Goal: Navigation & Orientation: Find specific page/section

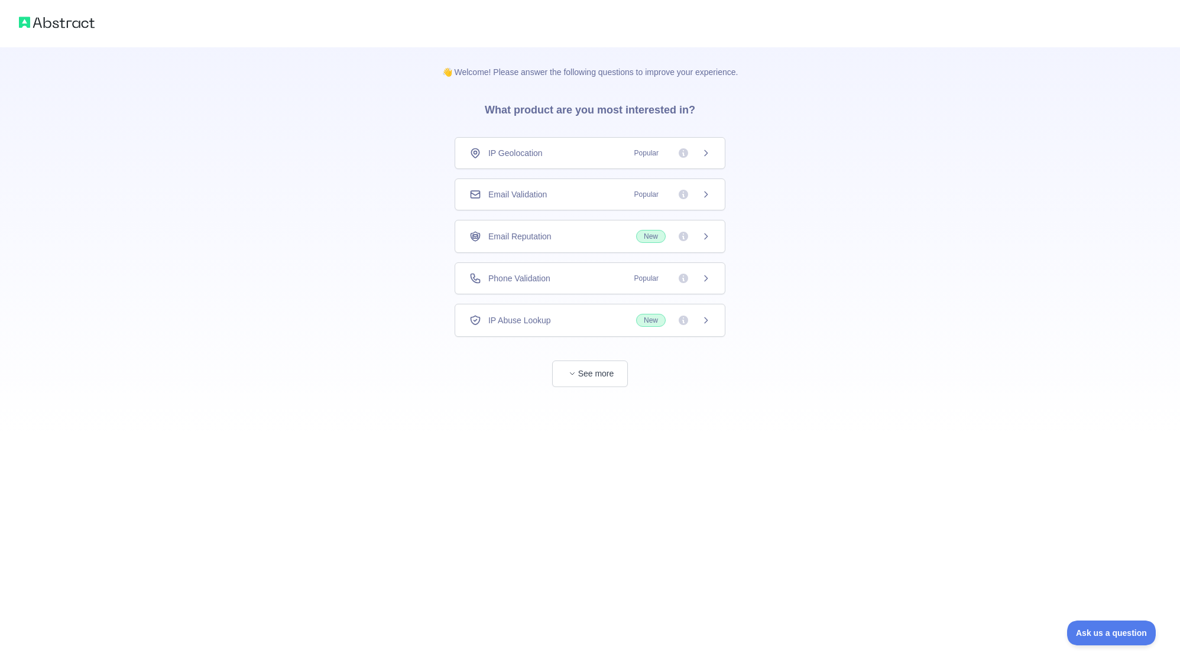
click at [597, 404] on div "👋 Welcome! Please answer the following questions to improve your experience. Wh…" at bounding box center [590, 240] width 334 height 387
click at [591, 397] on div "👋 Welcome! Please answer the following questions to improve your experience. Wh…" at bounding box center [590, 240] width 334 height 387
click at [588, 390] on div "👋 Welcome! Please answer the following questions to improve your experience. Wh…" at bounding box center [590, 240] width 334 height 387
click at [581, 384] on button "See more" at bounding box center [590, 374] width 76 height 27
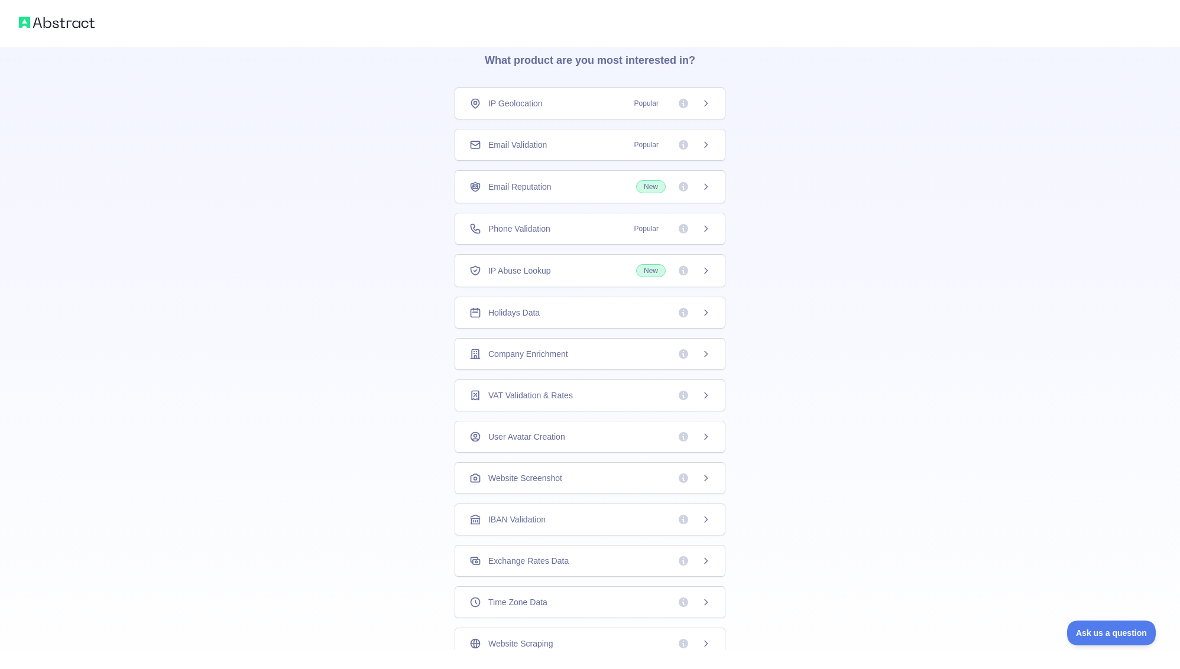
scroll to position [77, 0]
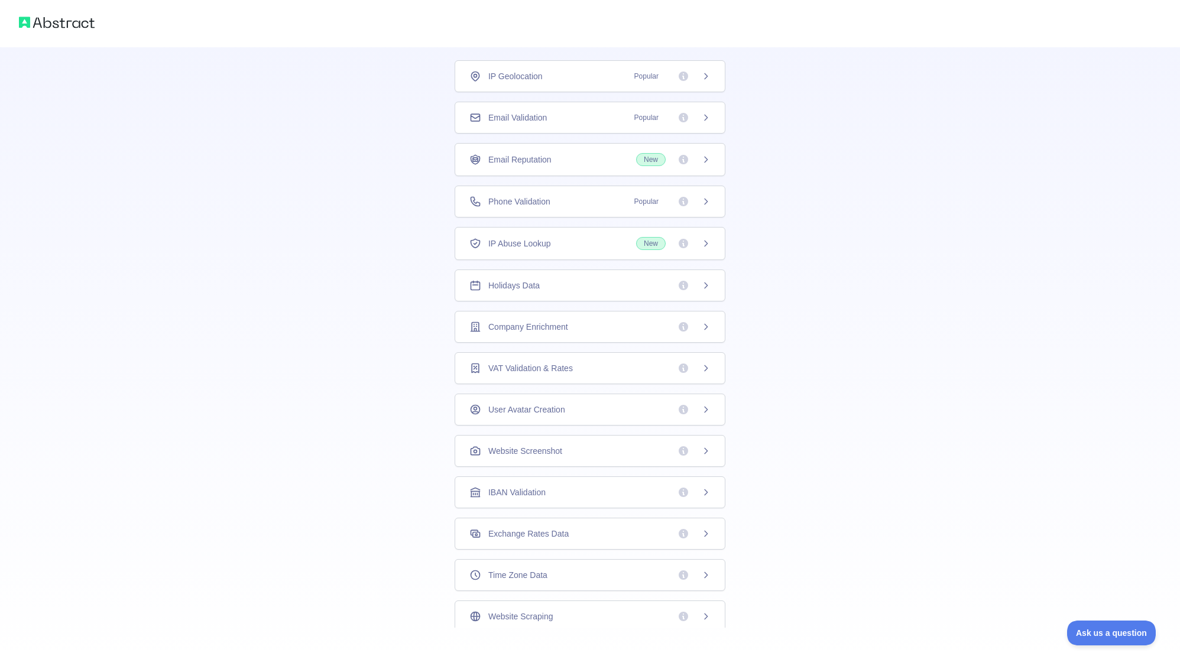
click at [524, 325] on span "Company Enrichment" at bounding box center [528, 327] width 80 height 12
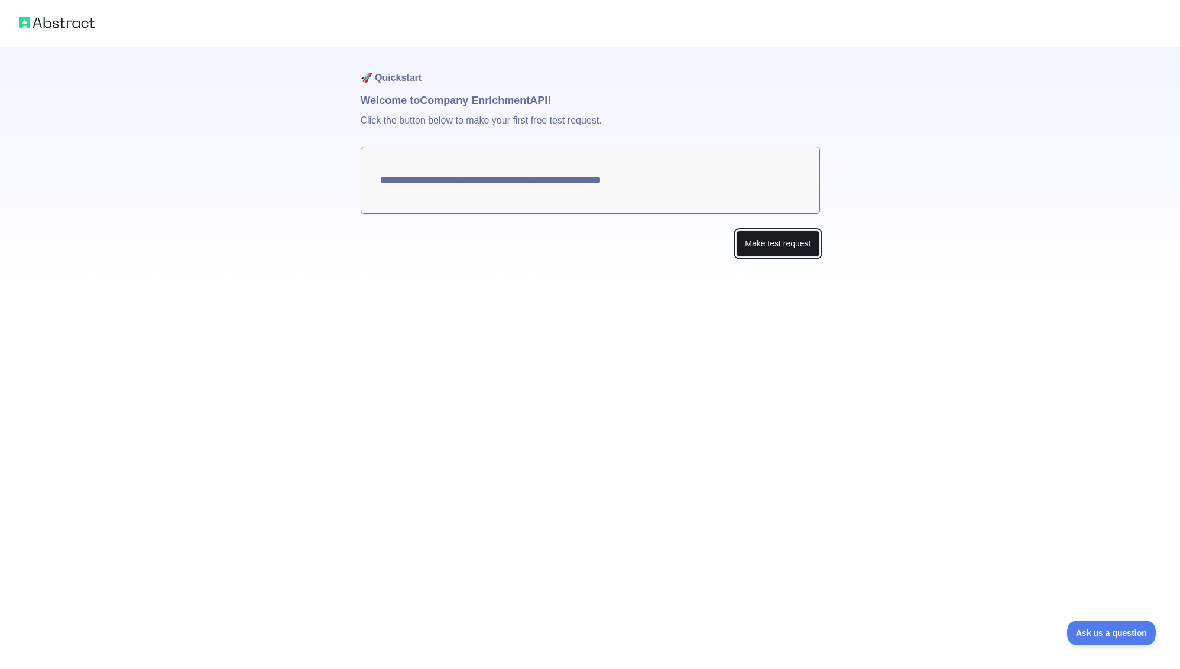
click at [752, 238] on button "Make test request" at bounding box center [777, 244] width 83 height 27
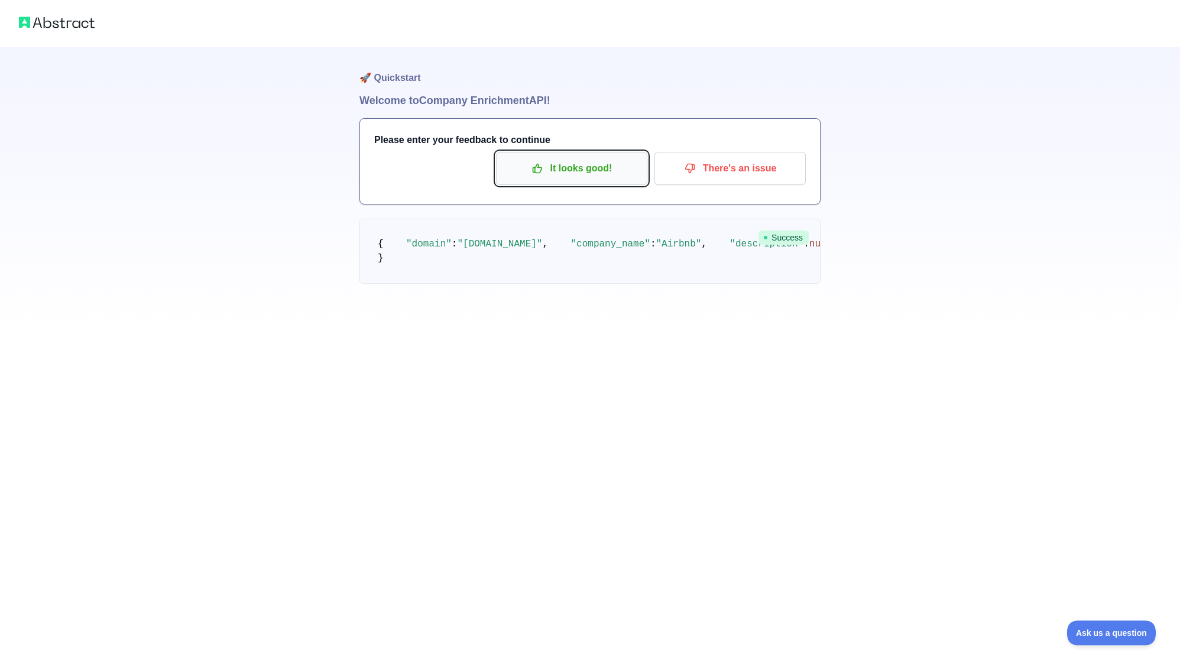
click at [595, 174] on p "It looks good!" at bounding box center [572, 168] width 134 height 20
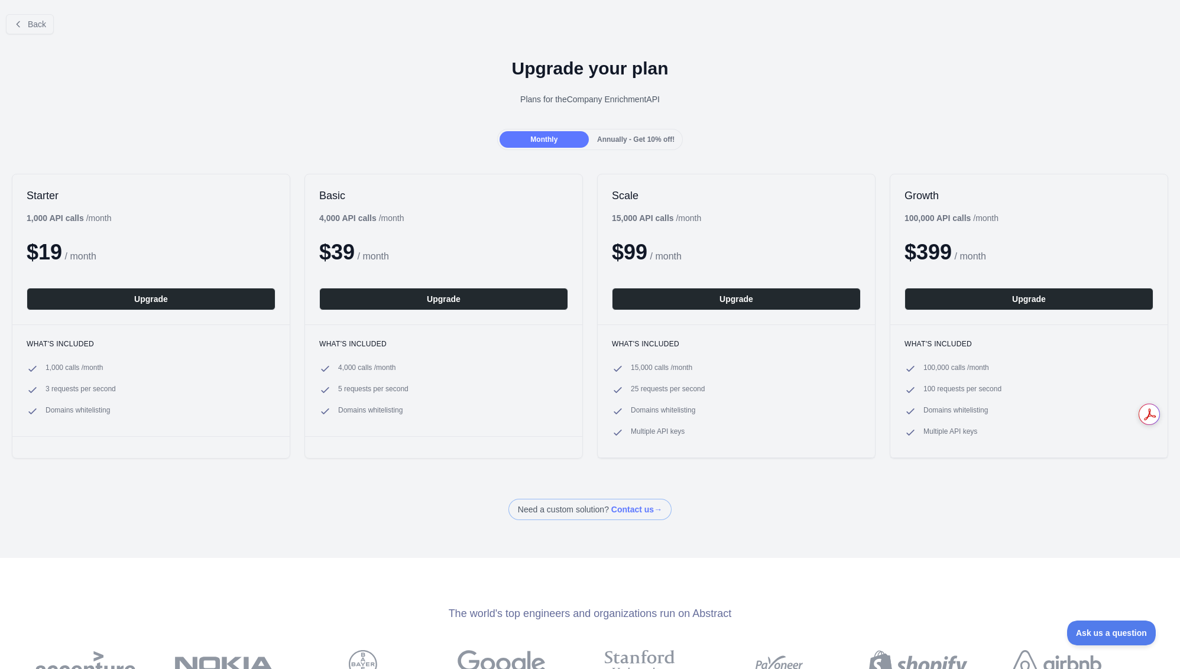
click at [622, 138] on span "Annually - Get 10% off!" at bounding box center [635, 139] width 77 height 8
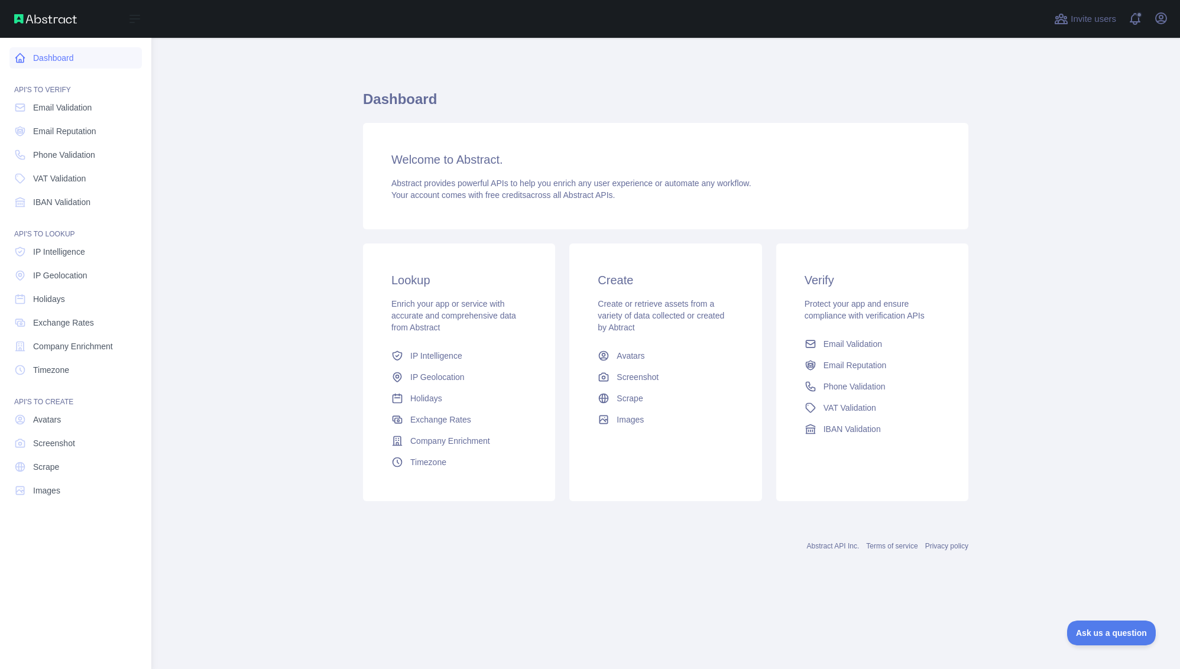
click at [23, 59] on icon at bounding box center [20, 58] width 9 height 9
click at [41, 95] on nav "Dashboard API'S TO VERIFY Email Validation Email Reputation Phone Validation VA…" at bounding box center [75, 344] width 132 height 613
click at [42, 97] on link "Email Validation" at bounding box center [75, 107] width 132 height 21
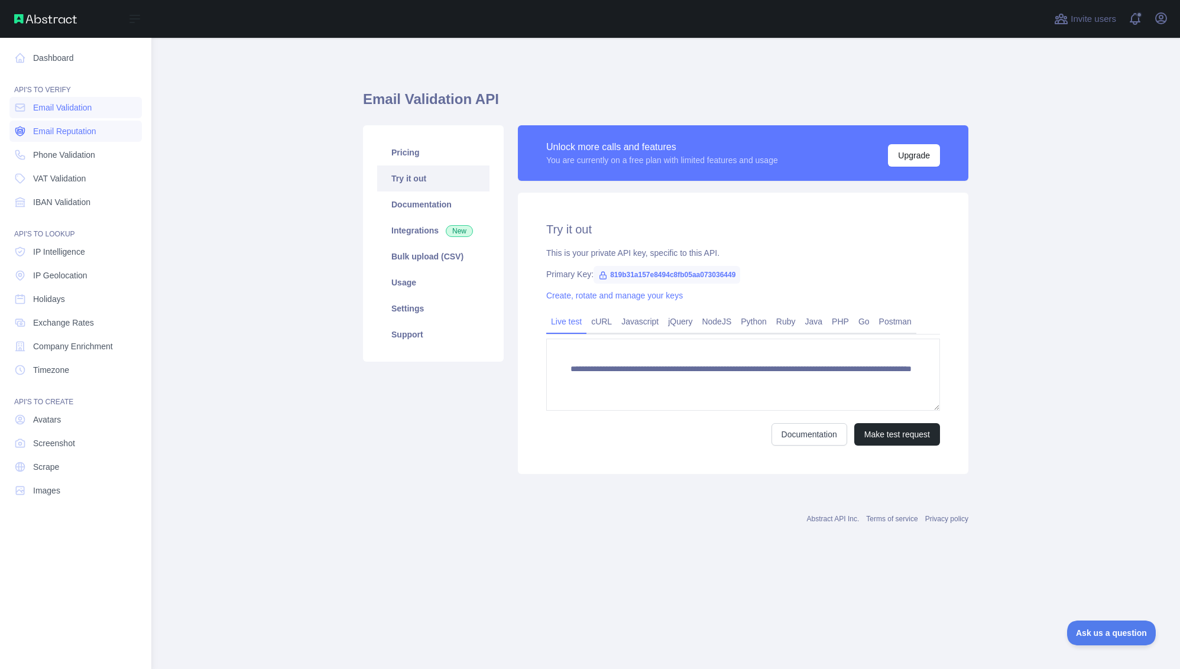
click at [54, 125] on link "Email Reputation" at bounding box center [75, 131] width 132 height 21
click at [47, 370] on span "Timezone" at bounding box center [51, 370] width 36 height 12
click at [46, 310] on nav "Dashboard API'S TO VERIFY Email Validation Email Reputation Phone Validation VA…" at bounding box center [75, 344] width 132 height 613
click at [54, 199] on span "IBAN Validation" at bounding box center [61, 202] width 57 height 12
click at [53, 179] on span "VAT Validation" at bounding box center [59, 179] width 53 height 12
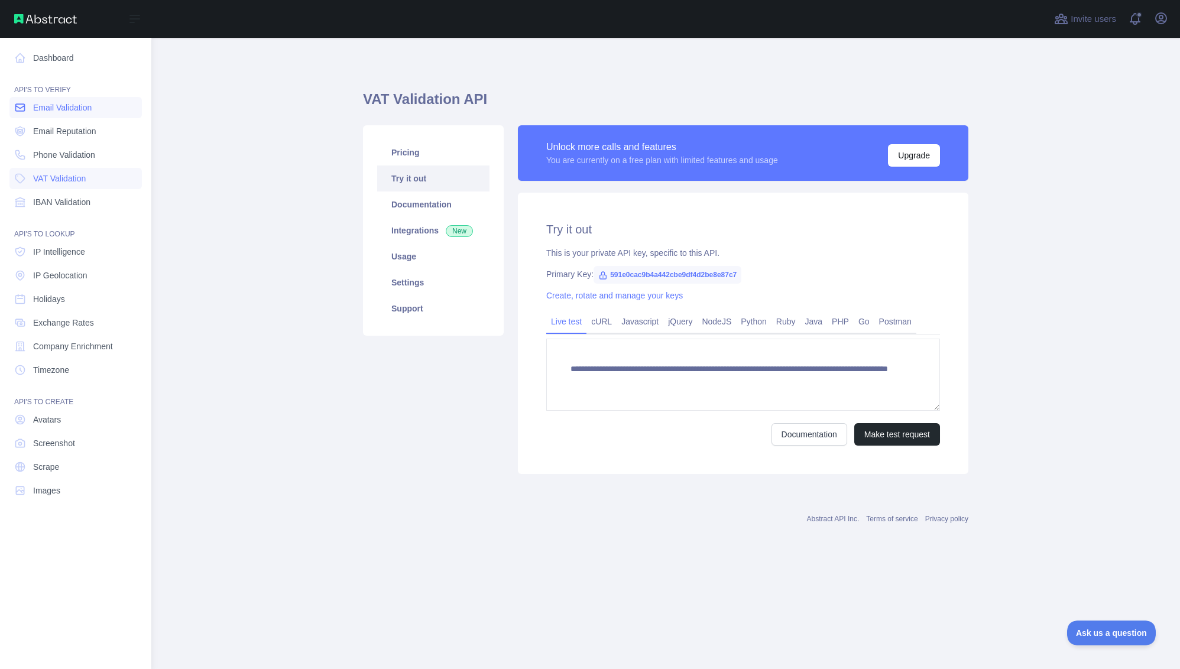
click at [63, 111] on span "Email Validation" at bounding box center [62, 108] width 59 height 12
click at [92, 336] on link "Company Enrichment" at bounding box center [75, 346] width 132 height 21
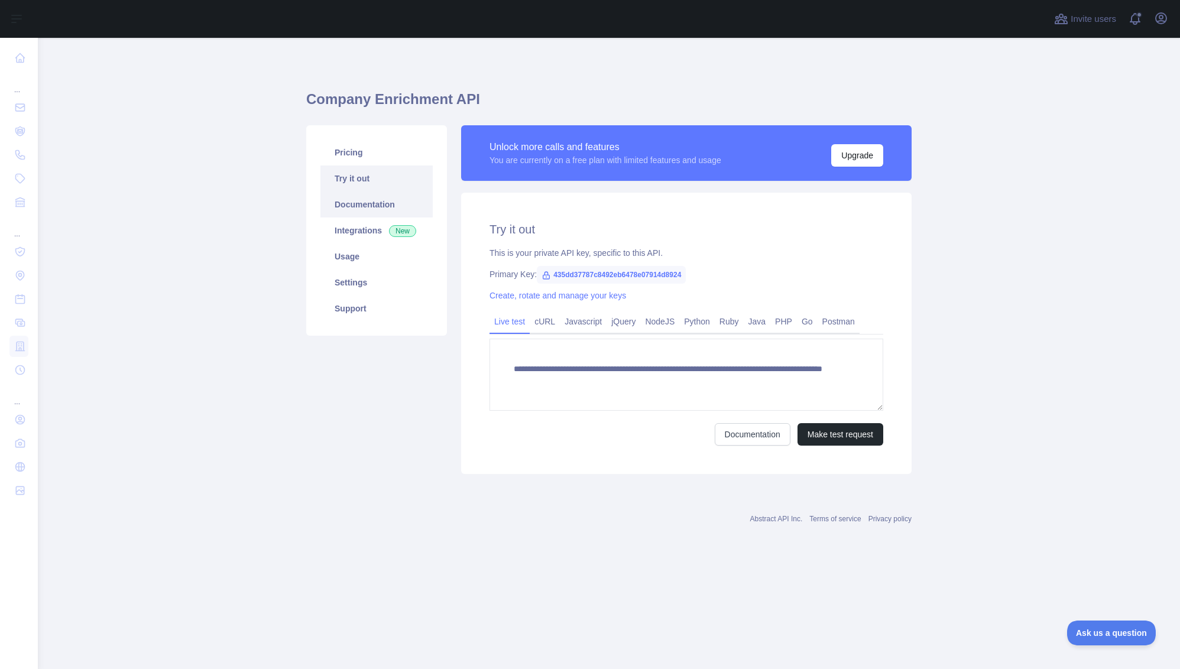
click at [351, 212] on link "Documentation" at bounding box center [376, 205] width 112 height 26
click at [553, 328] on link "cURL" at bounding box center [545, 321] width 30 height 19
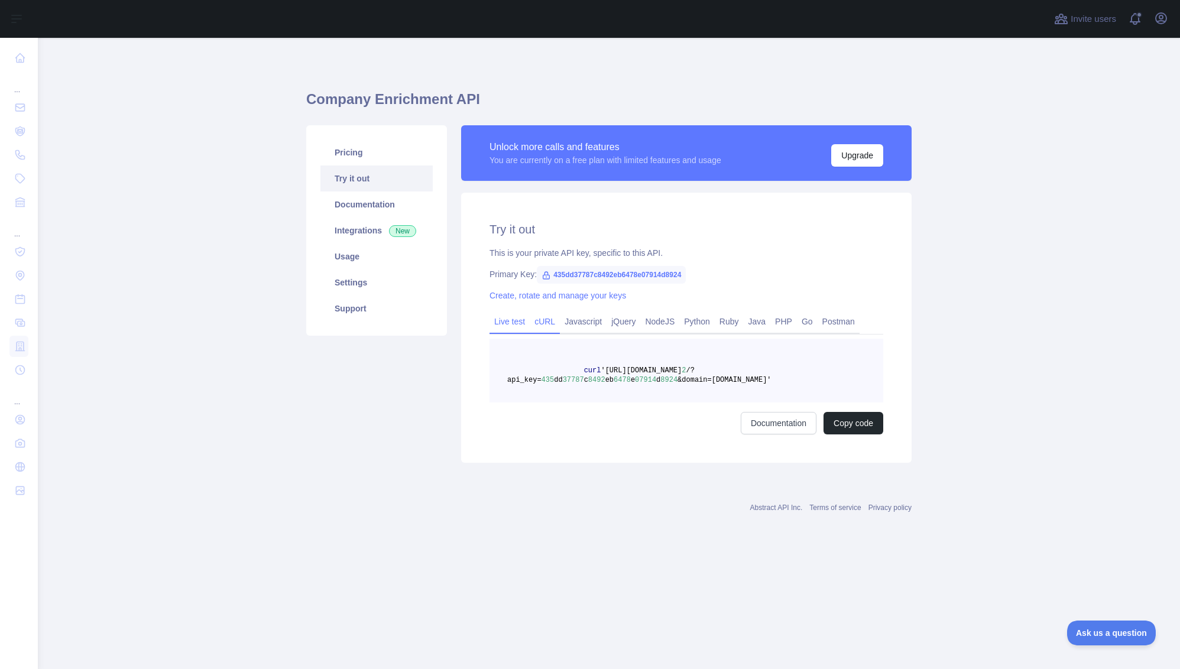
click at [529, 322] on link "Live test" at bounding box center [510, 321] width 40 height 19
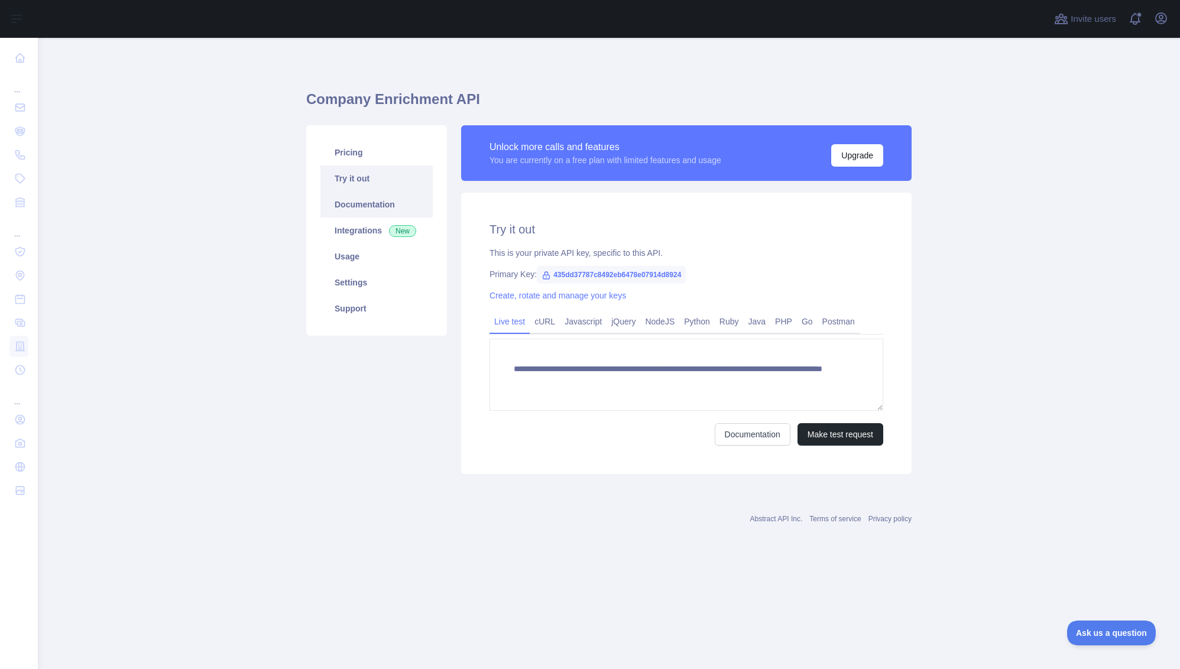
click at [379, 200] on link "Documentation" at bounding box center [376, 205] width 112 height 26
click at [383, 249] on link "Usage" at bounding box center [376, 257] width 112 height 26
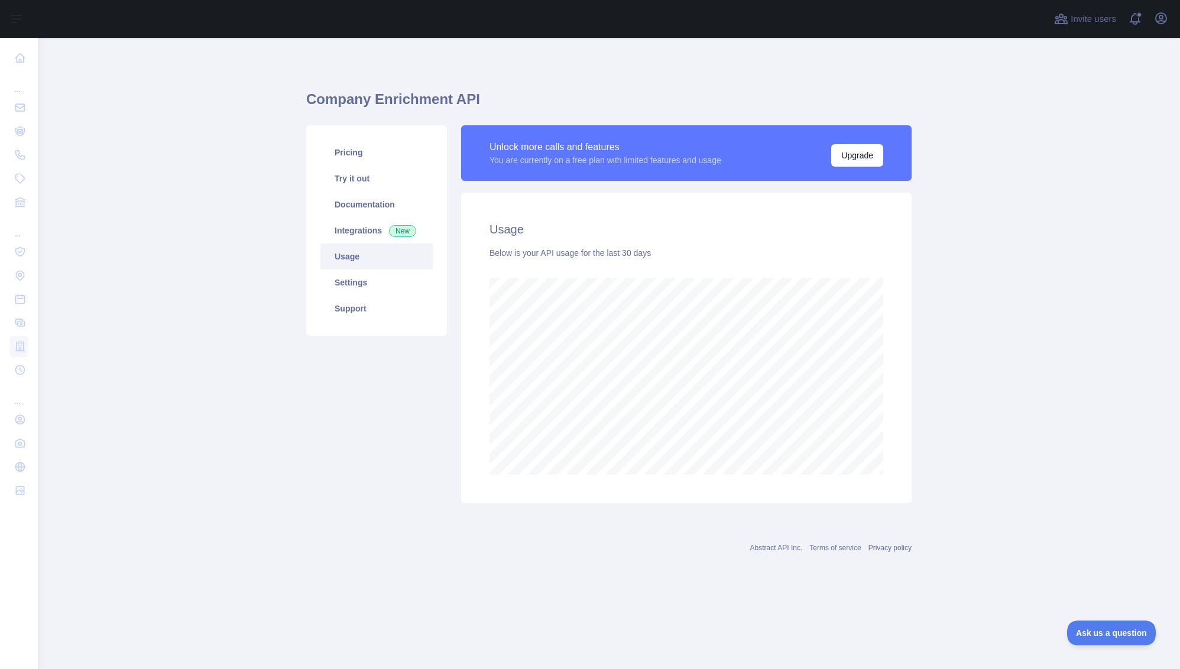
scroll to position [631, 1142]
click at [357, 301] on link "Support" at bounding box center [376, 309] width 112 height 26
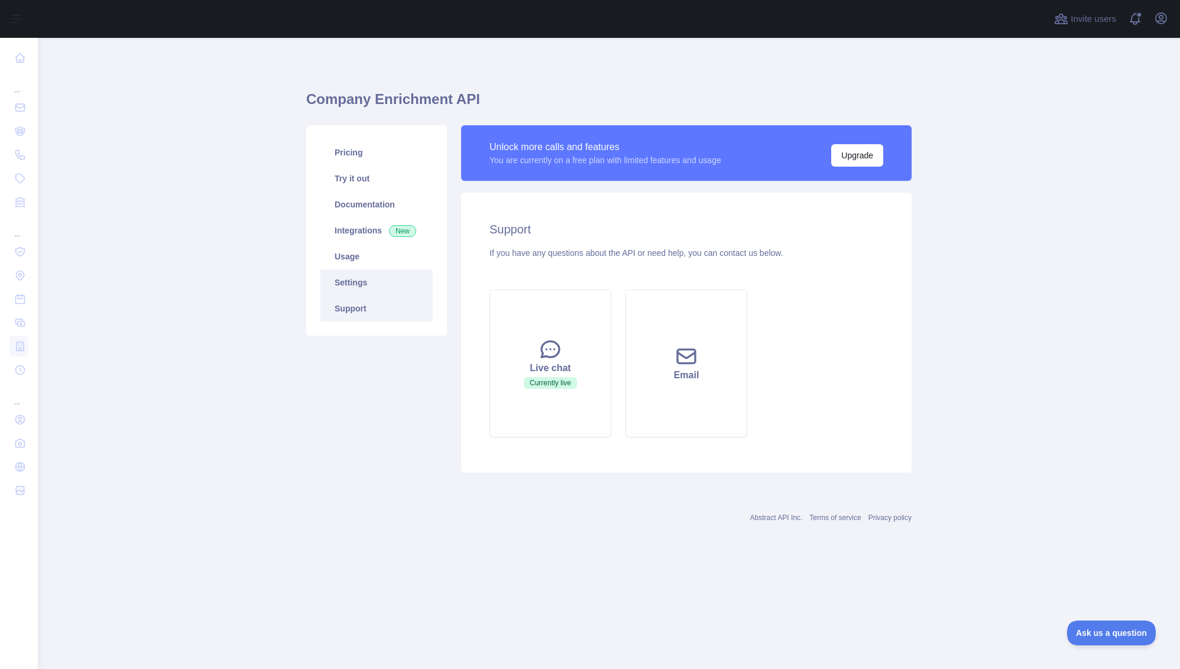
click at [362, 294] on link "Settings" at bounding box center [376, 283] width 112 height 26
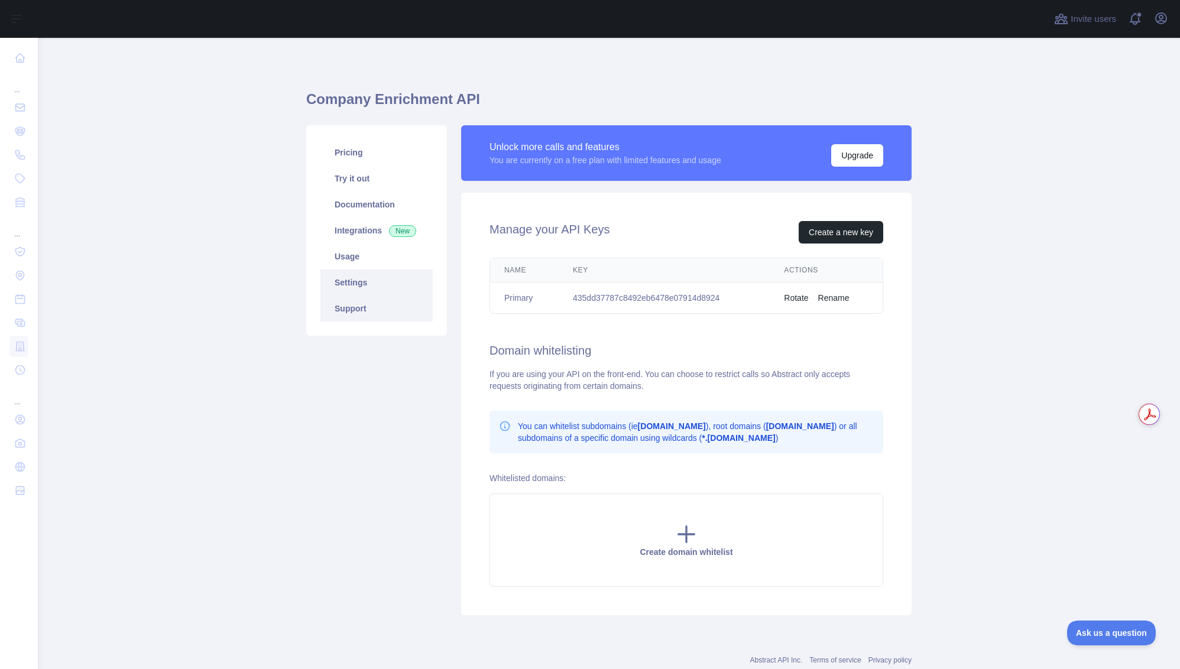
click at [367, 310] on link "Support" at bounding box center [376, 309] width 112 height 26
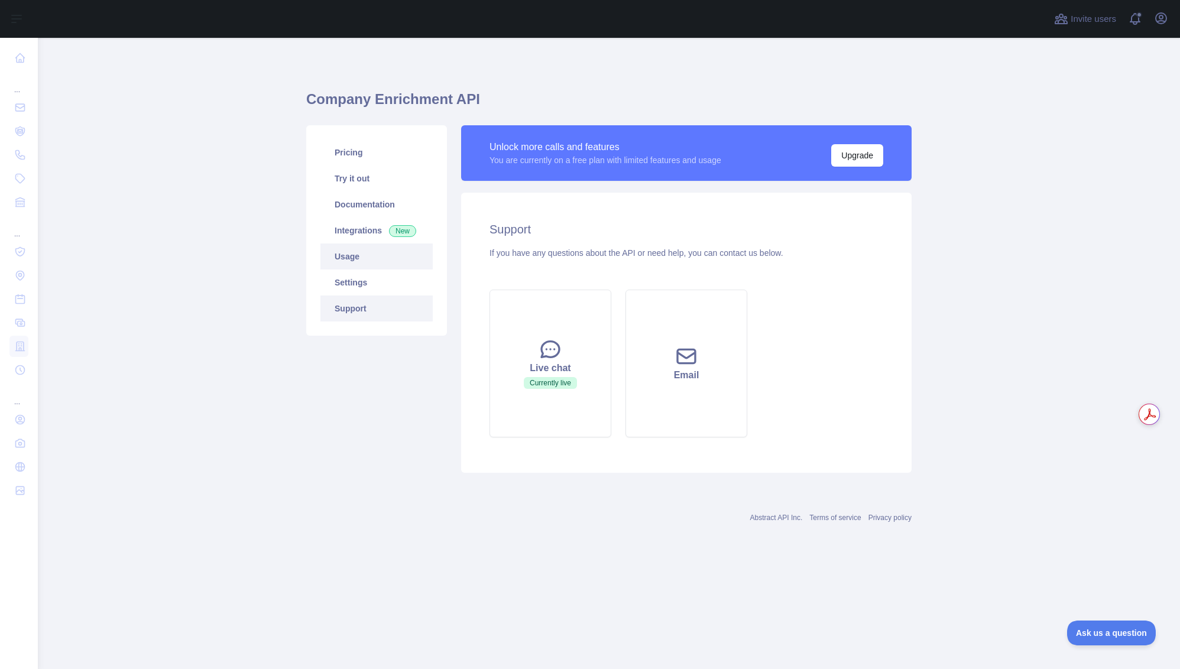
click at [363, 248] on link "Usage" at bounding box center [376, 257] width 112 height 26
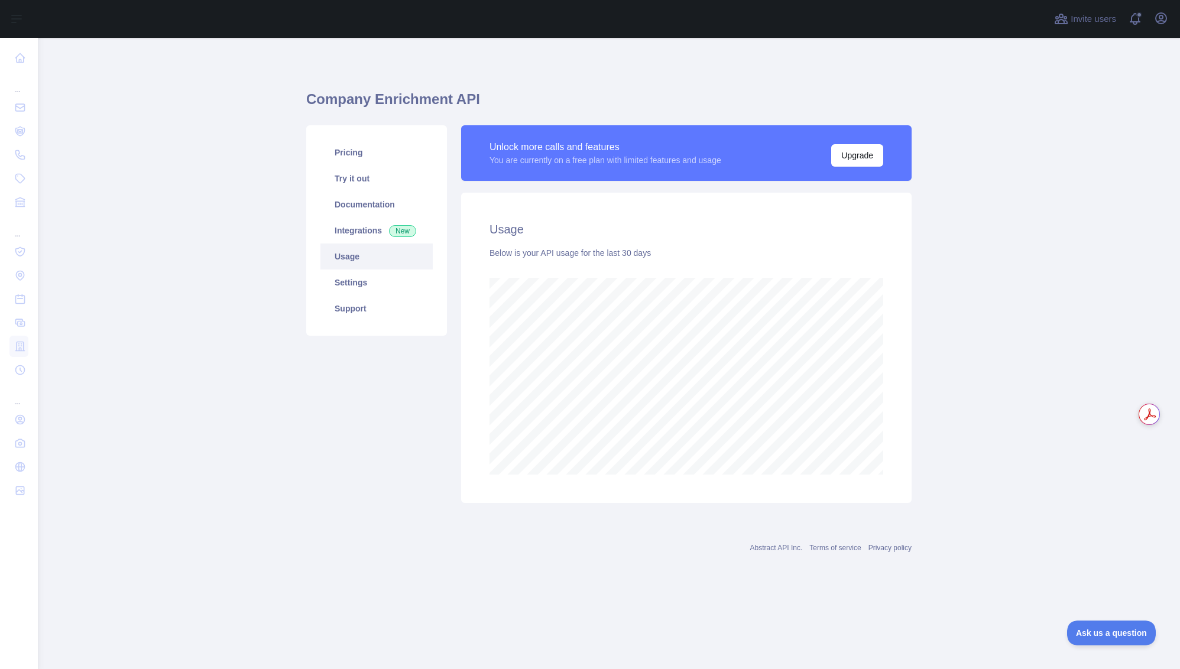
scroll to position [631, 1142]
click at [1167, 18] on icon "button" at bounding box center [1161, 18] width 11 height 11
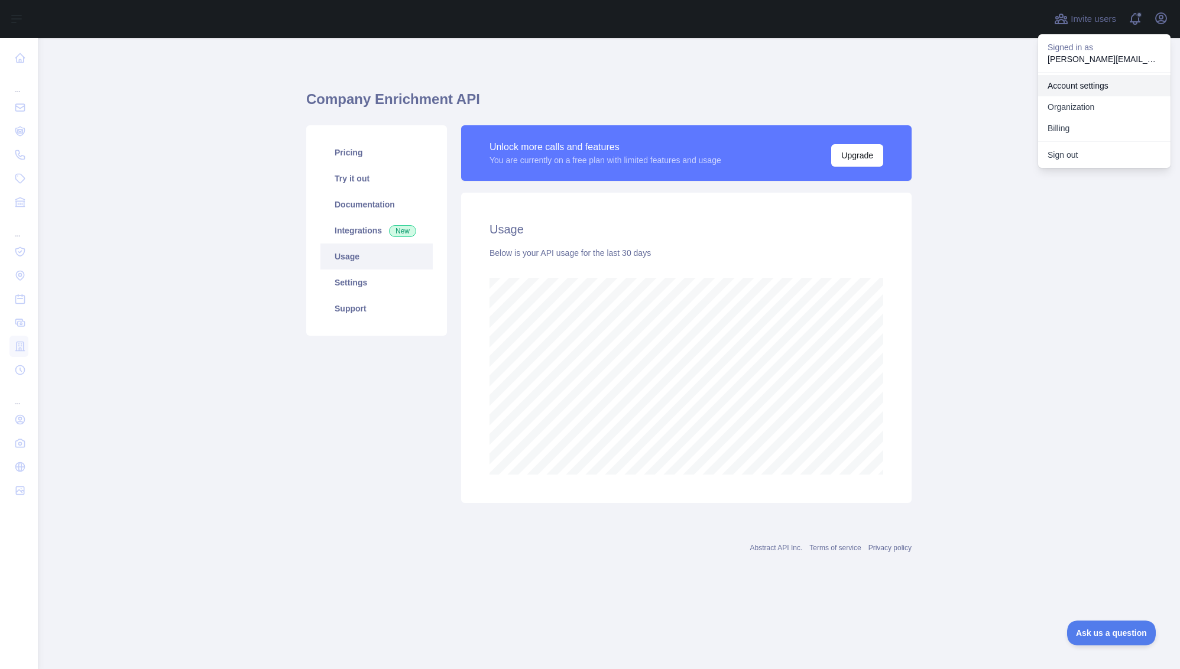
click at [1104, 85] on link "Account settings" at bounding box center [1104, 85] width 132 height 21
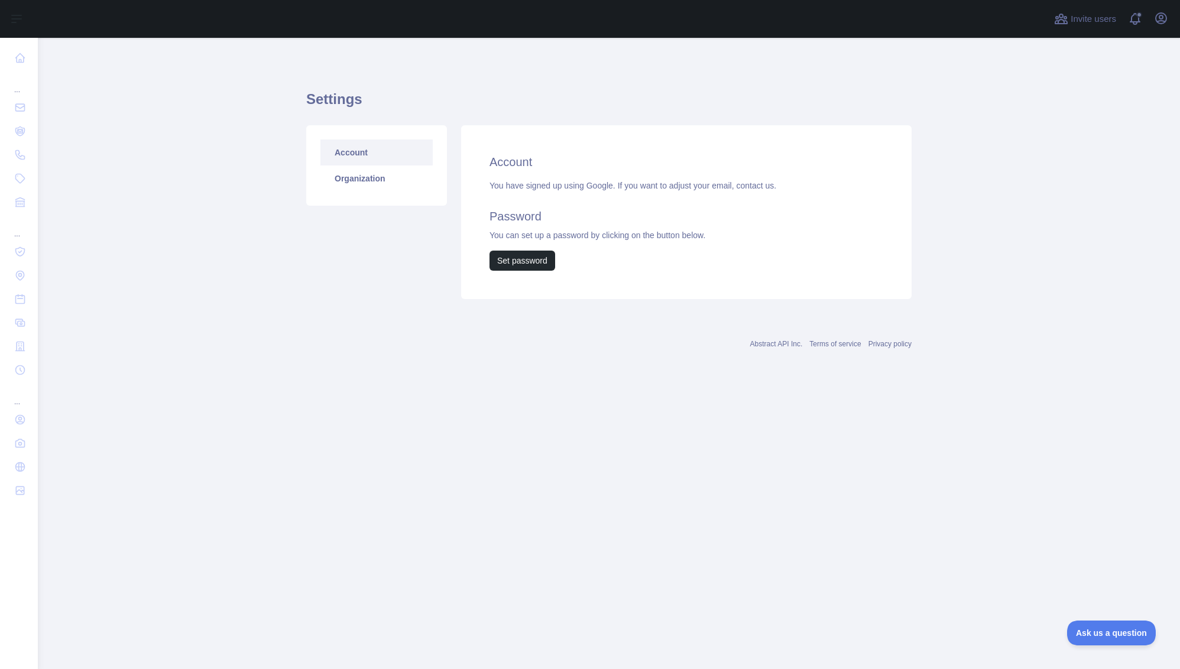
click at [1175, 3] on div "Invite users View notifications Open user menu" at bounding box center [609, 19] width 1142 height 38
click at [1169, 22] on button "Open user menu" at bounding box center [1161, 18] width 19 height 19
click at [1103, 108] on link "Organization" at bounding box center [1104, 106] width 132 height 21
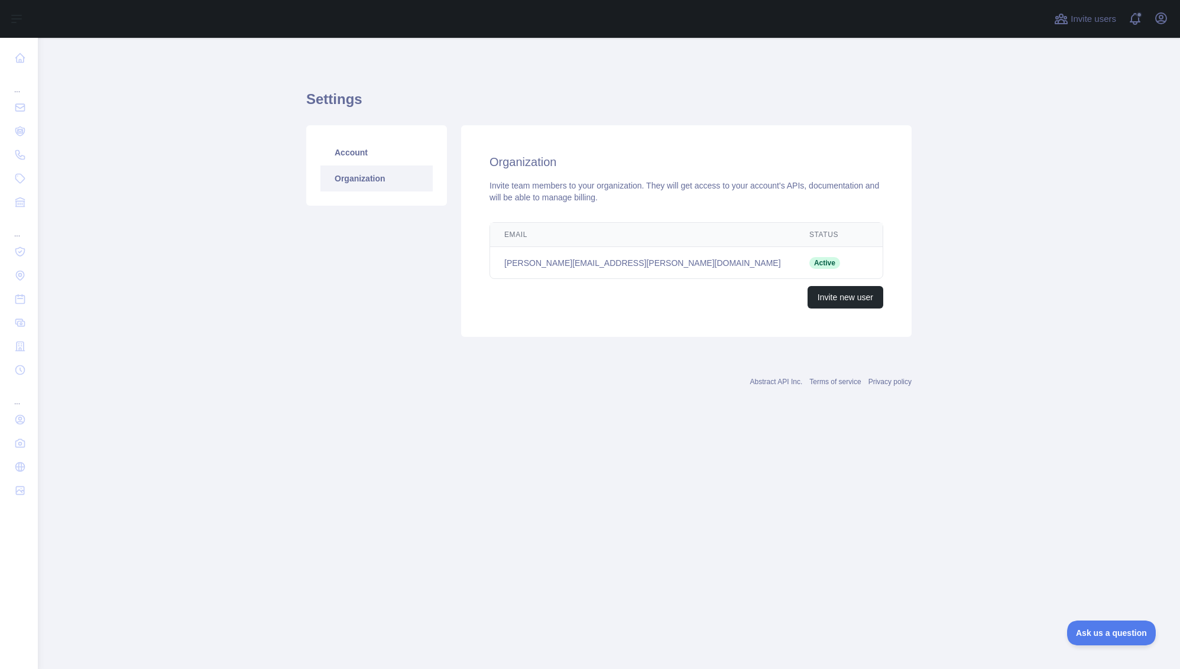
click at [1155, 30] on div "Invite users View notifications Open user menu" at bounding box center [1111, 19] width 119 height 38
click at [1155, 33] on div "Invite users View notifications Open user menu" at bounding box center [1111, 19] width 119 height 38
click at [1156, 24] on div "Open user menu" at bounding box center [1161, 19] width 19 height 21
click at [1162, 31] on div "Invite users View notifications Open user menu" at bounding box center [1111, 19] width 119 height 38
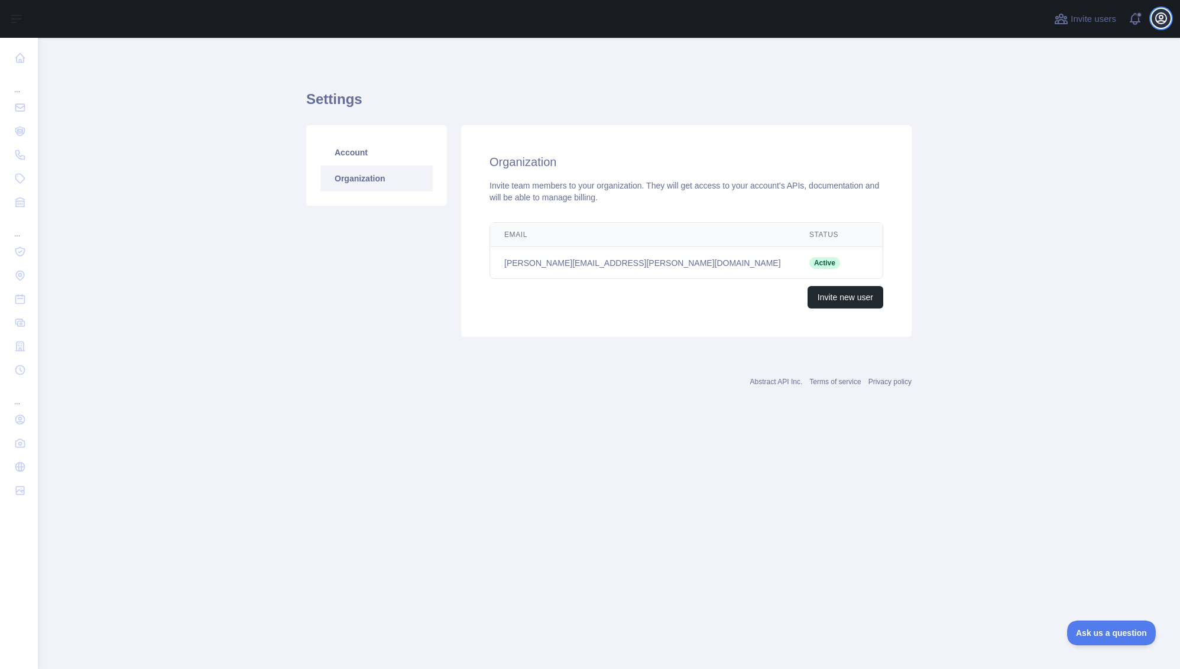
click at [1163, 22] on icon "button" at bounding box center [1161, 18] width 11 height 11
click at [1108, 124] on button "Billing" at bounding box center [1104, 128] width 132 height 21
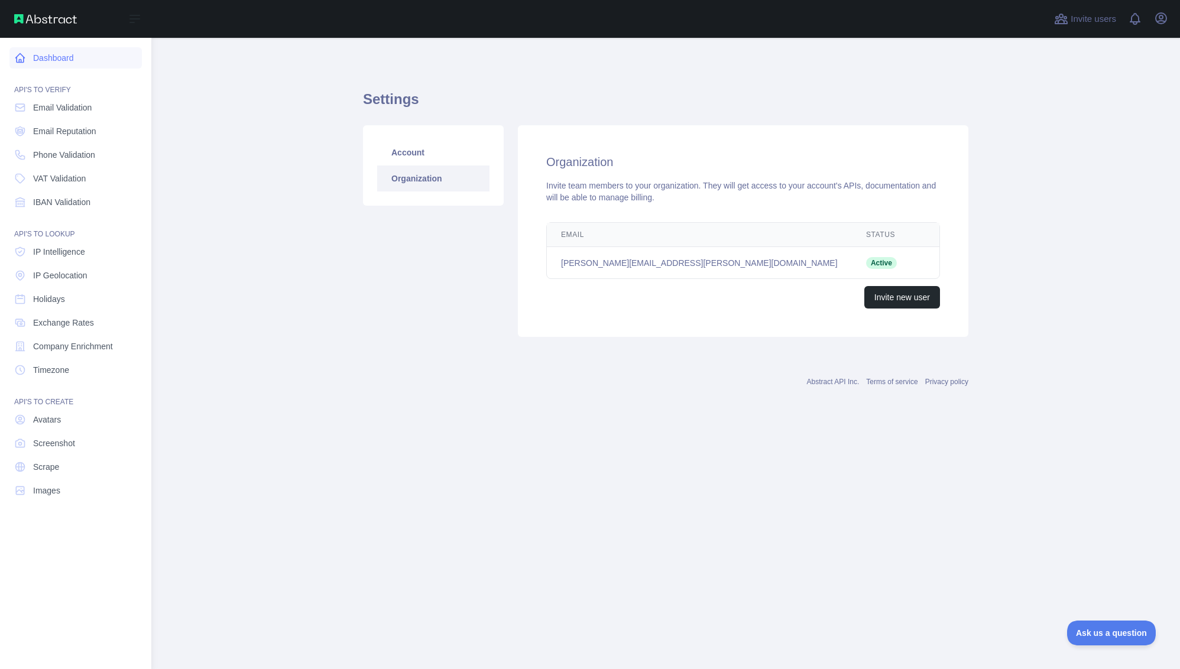
click at [52, 48] on link "Dashboard" at bounding box center [75, 57] width 132 height 21
